Goal: Task Accomplishment & Management: Use online tool/utility

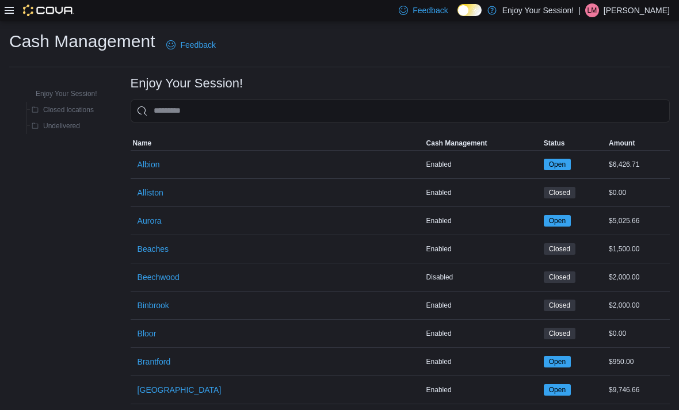
scroll to position [37, 0]
click at [215, 109] on input "This is a search bar. As you type, the results lower in the page will automatic…" at bounding box center [400, 111] width 539 height 23
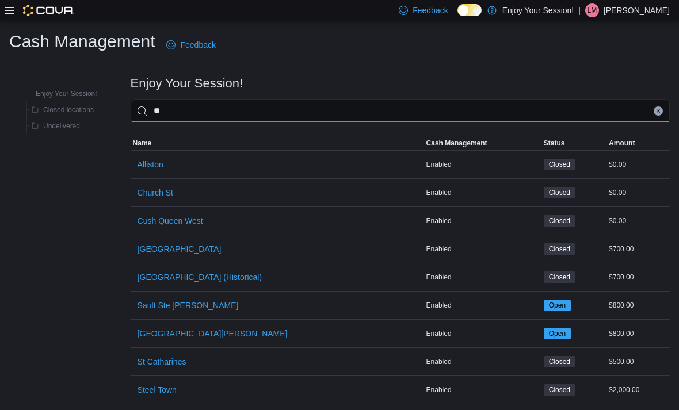
type input "**"
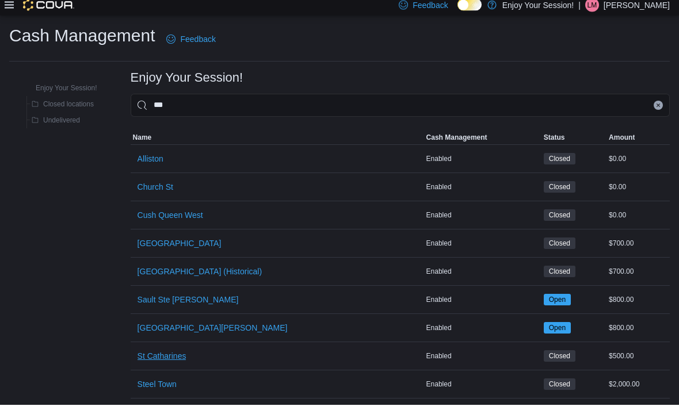
click at [172, 356] on span "St Catharines" at bounding box center [162, 362] width 49 height 12
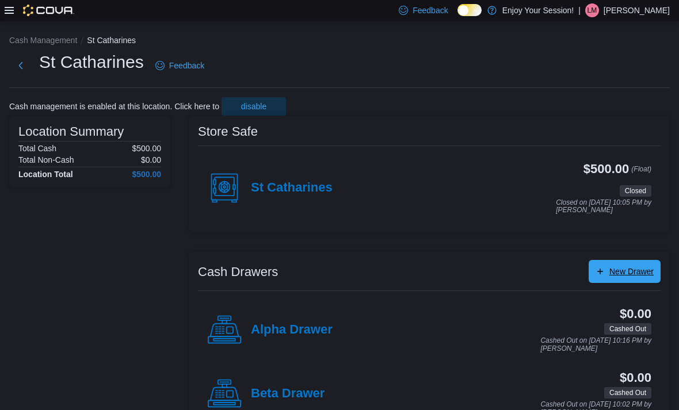
click at [633, 283] on span "New Drawer" at bounding box center [624, 271] width 58 height 23
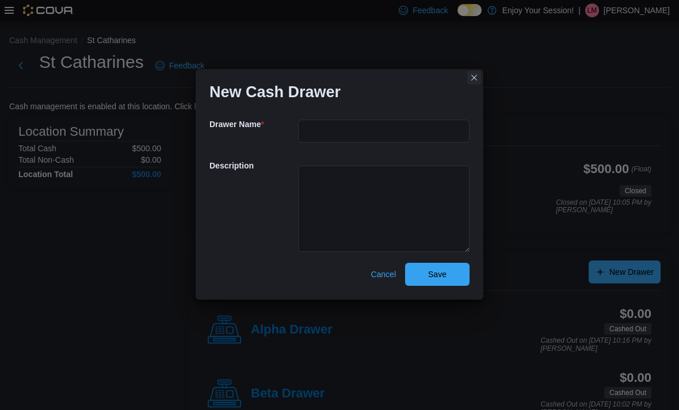
click at [467, 85] on button "Closes this modal window" at bounding box center [474, 78] width 14 height 14
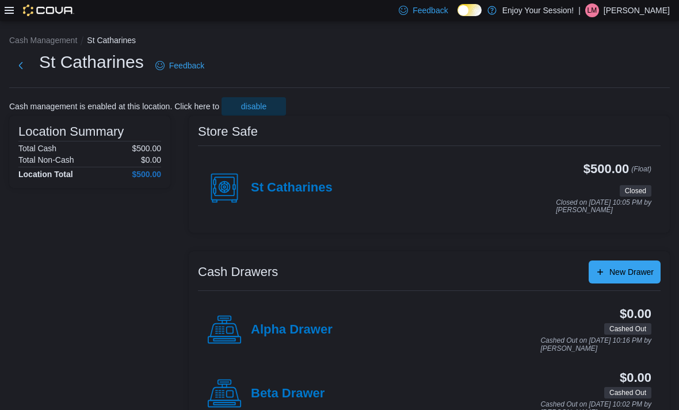
click at [274, 177] on div "St Catharines" at bounding box center [269, 188] width 125 height 35
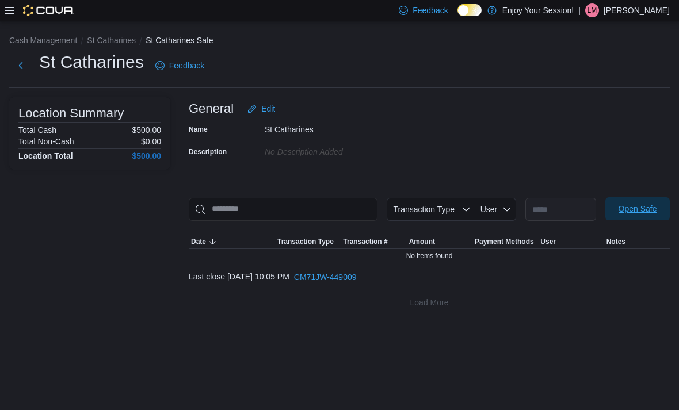
click at [630, 212] on span "Open Safe" at bounding box center [637, 209] width 39 height 12
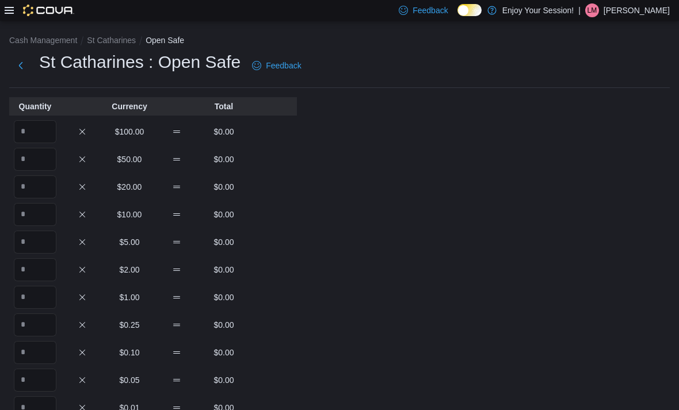
click at [40, 117] on div "Quantity Currency Total $100.00 $0.00 $50.00 $0.00 $20.00 $0.00 $10.00 $0.00 $5…" at bounding box center [153, 354] width 288 height 514
click at [41, 141] on input "Quantity" at bounding box center [35, 131] width 43 height 23
type input "*"
click at [495, 227] on div "Cash Management St Catharines Open Safe St Catharines : Open Safe Feedback Quan…" at bounding box center [339, 321] width 679 height 600
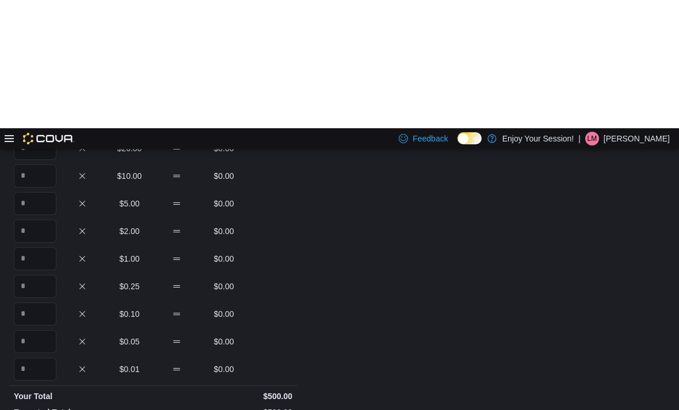
scroll to position [175, 0]
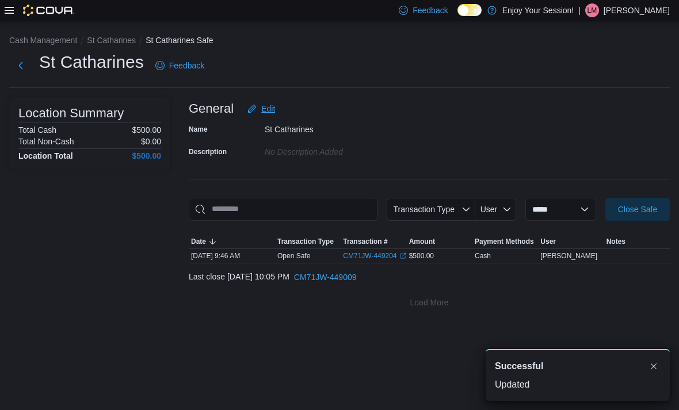
click at [275, 112] on span "Edit" at bounding box center [268, 109] width 14 height 12
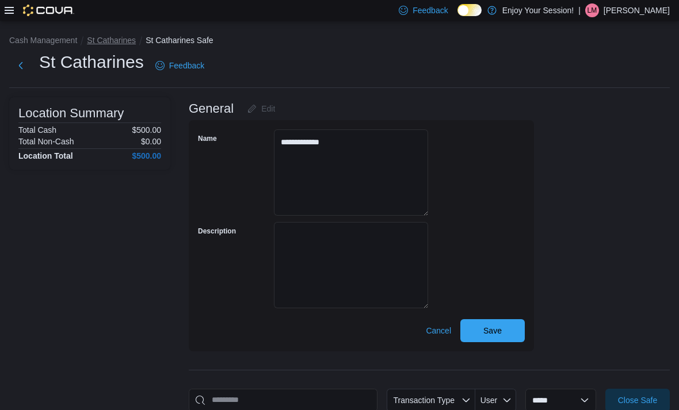
click at [101, 41] on button "St Catharines" at bounding box center [111, 40] width 49 height 9
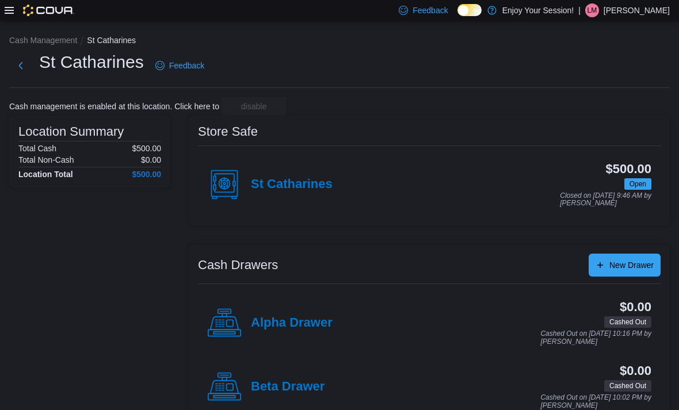
scroll to position [37, 0]
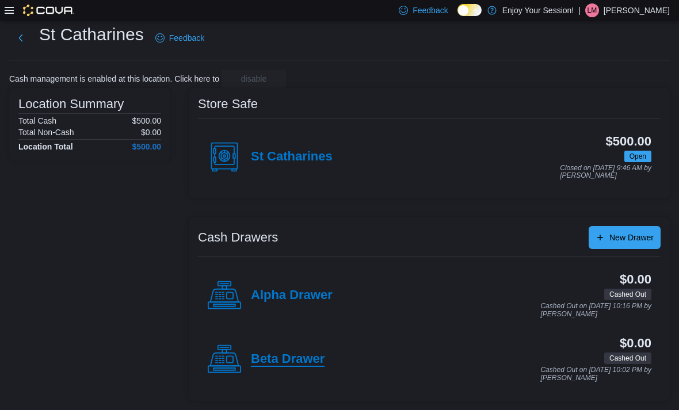
click at [279, 352] on h4 "Beta Drawer" at bounding box center [288, 359] width 74 height 15
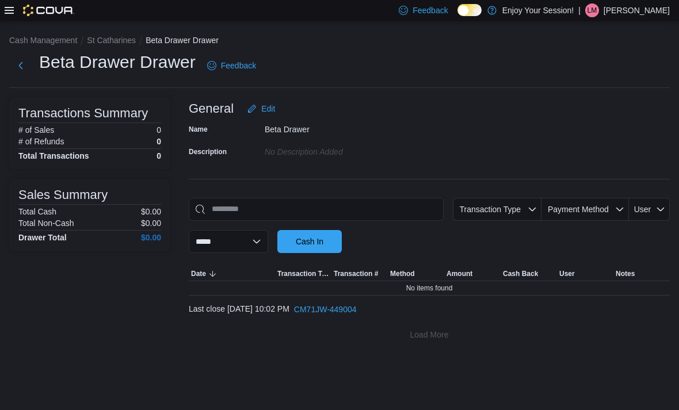
click at [345, 253] on div at bounding box center [429, 260] width 481 height 14
click at [335, 230] on span "Cash In" at bounding box center [309, 241] width 51 height 23
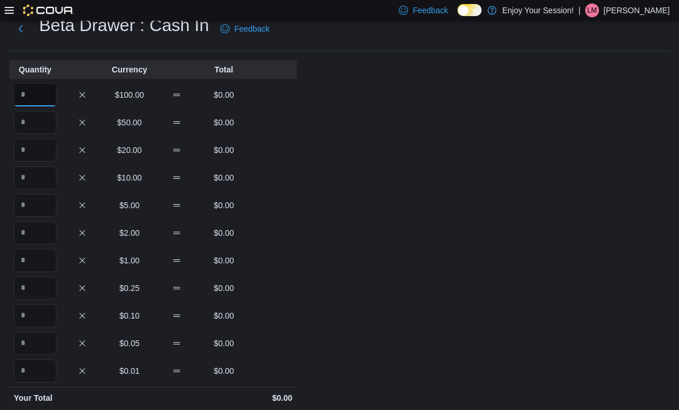
click at [22, 104] on input "Quantity" at bounding box center [35, 94] width 43 height 23
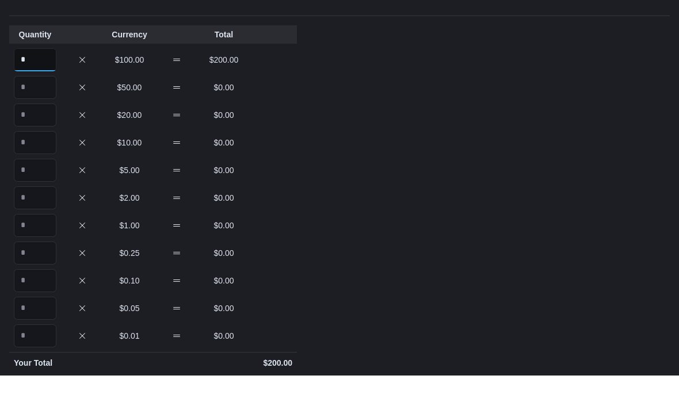
scroll to position [212, 0]
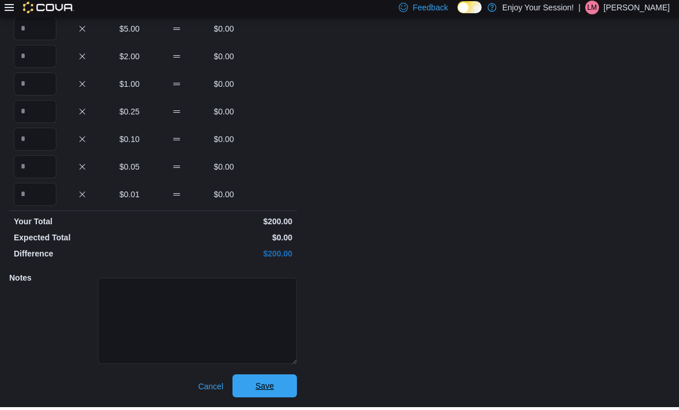
type input "*"
click at [249, 392] on span "Save" at bounding box center [264, 388] width 51 height 23
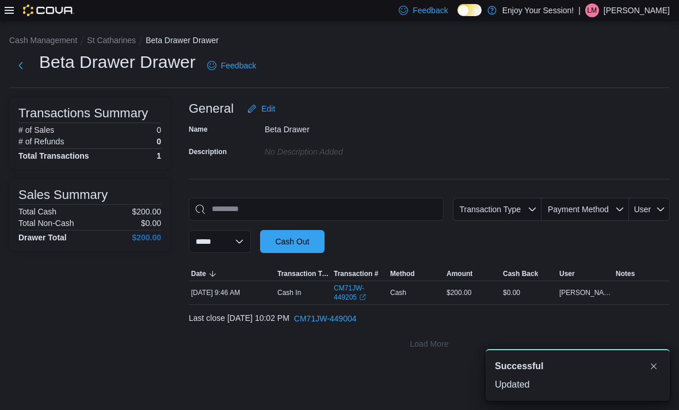
click at [98, 51] on div "**********" at bounding box center [339, 193] width 679 height 344
click at [110, 51] on div "**********" at bounding box center [339, 193] width 679 height 344
click at [116, 44] on button "St Catharines" at bounding box center [111, 40] width 49 height 9
